Goal: Navigation & Orientation: Find specific page/section

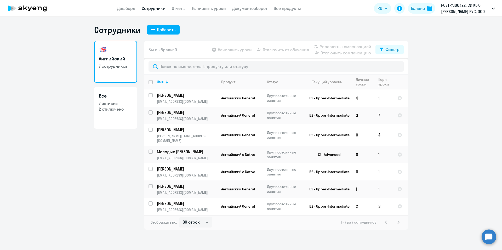
select select "30"
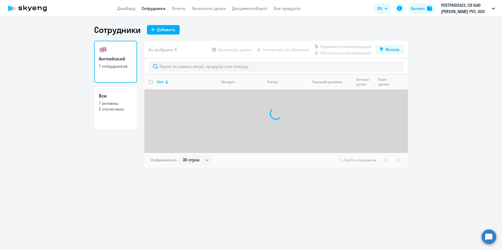
select select "30"
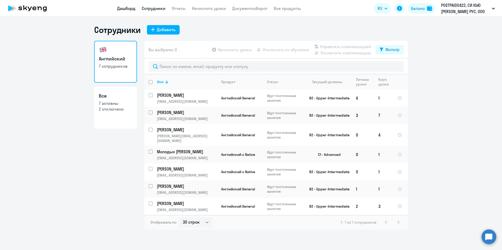
click at [119, 8] on link "Дашборд" at bounding box center [126, 8] width 18 height 5
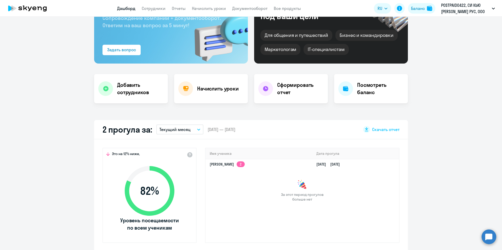
scroll to position [52, 0]
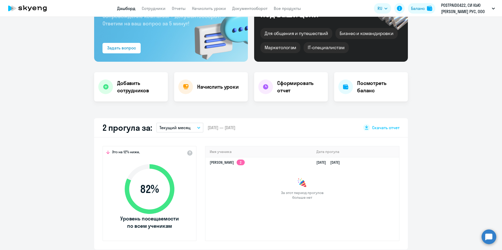
select select "30"
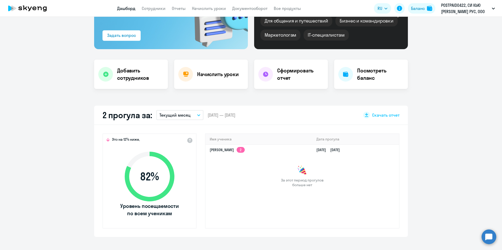
scroll to position [26, 0]
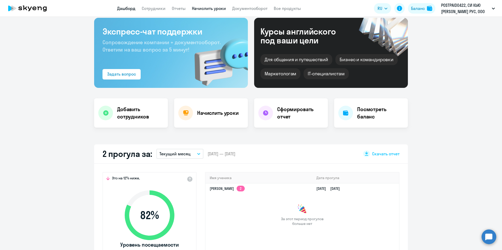
click at [204, 8] on link "Начислить уроки" at bounding box center [209, 8] width 34 height 5
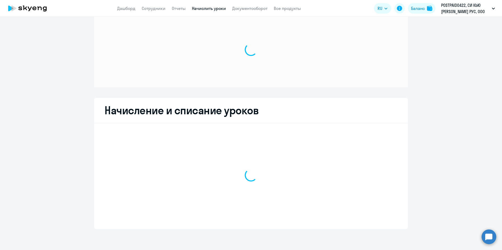
scroll to position [13, 0]
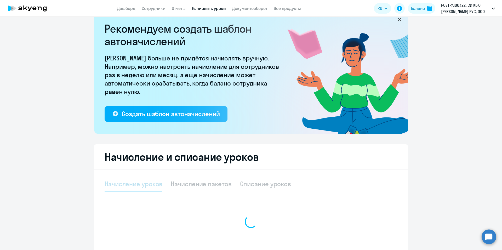
select select "10"
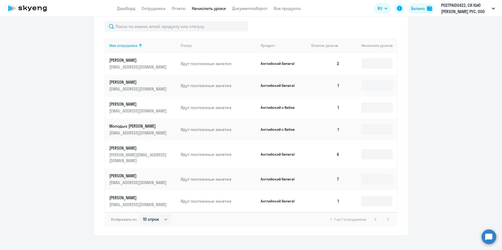
scroll to position [224, 0]
click at [381, 62] on input at bounding box center [376, 63] width 31 height 10
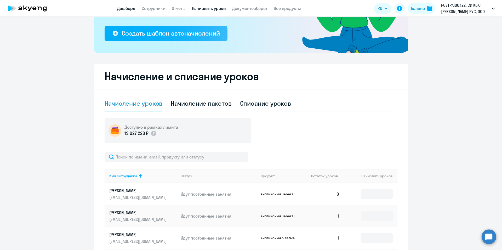
click at [127, 8] on link "Дашборд" at bounding box center [126, 8] width 18 height 5
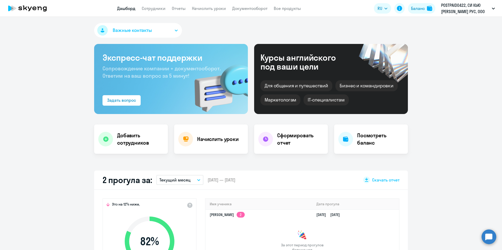
scroll to position [105, 0]
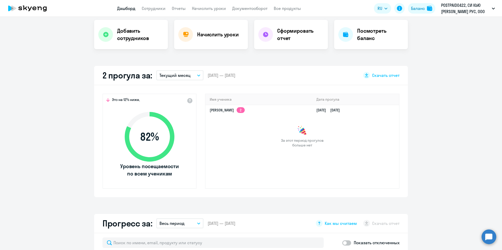
select select "30"
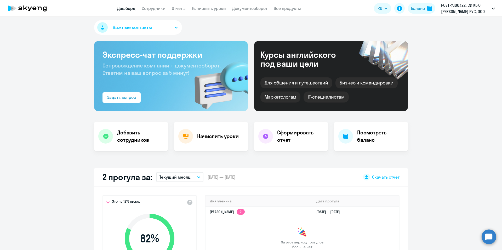
scroll to position [0, 0]
